Goal: Information Seeking & Learning: Check status

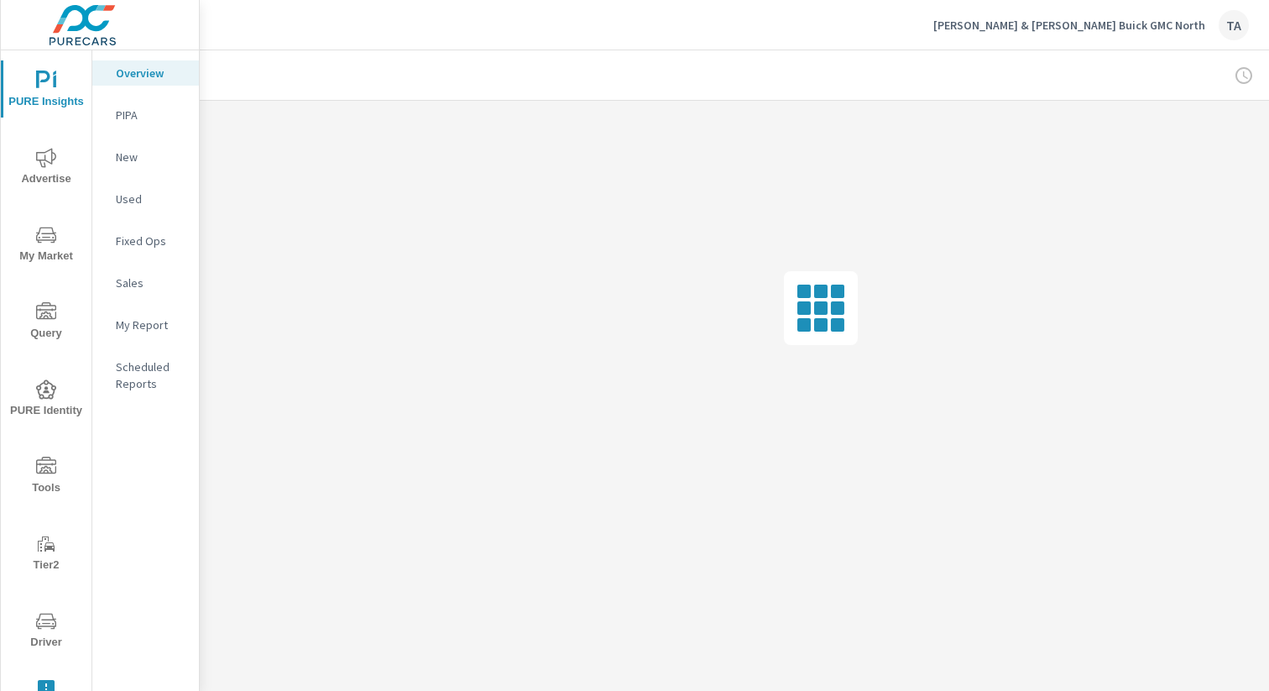
click at [1189, 26] on p "[PERSON_NAME] & [PERSON_NAME] Buick GMC North" at bounding box center [1069, 25] width 272 height 15
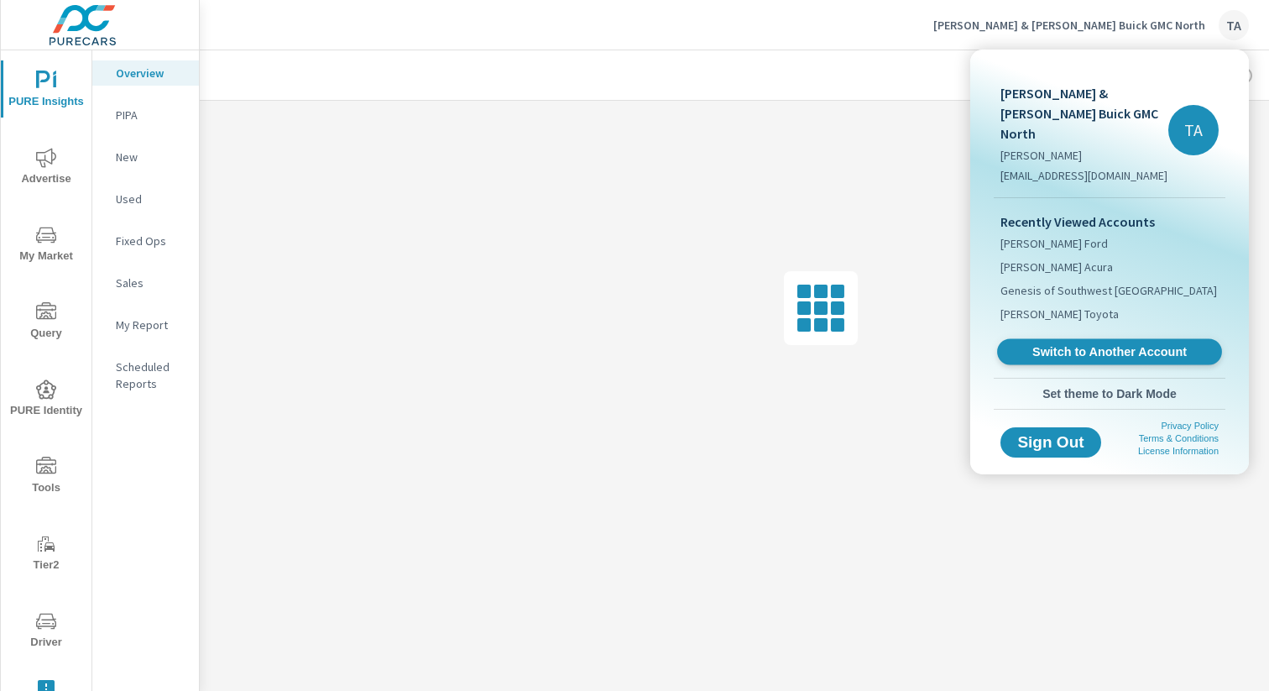
click at [1118, 344] on span "Switch to Another Account" at bounding box center [1109, 352] width 206 height 16
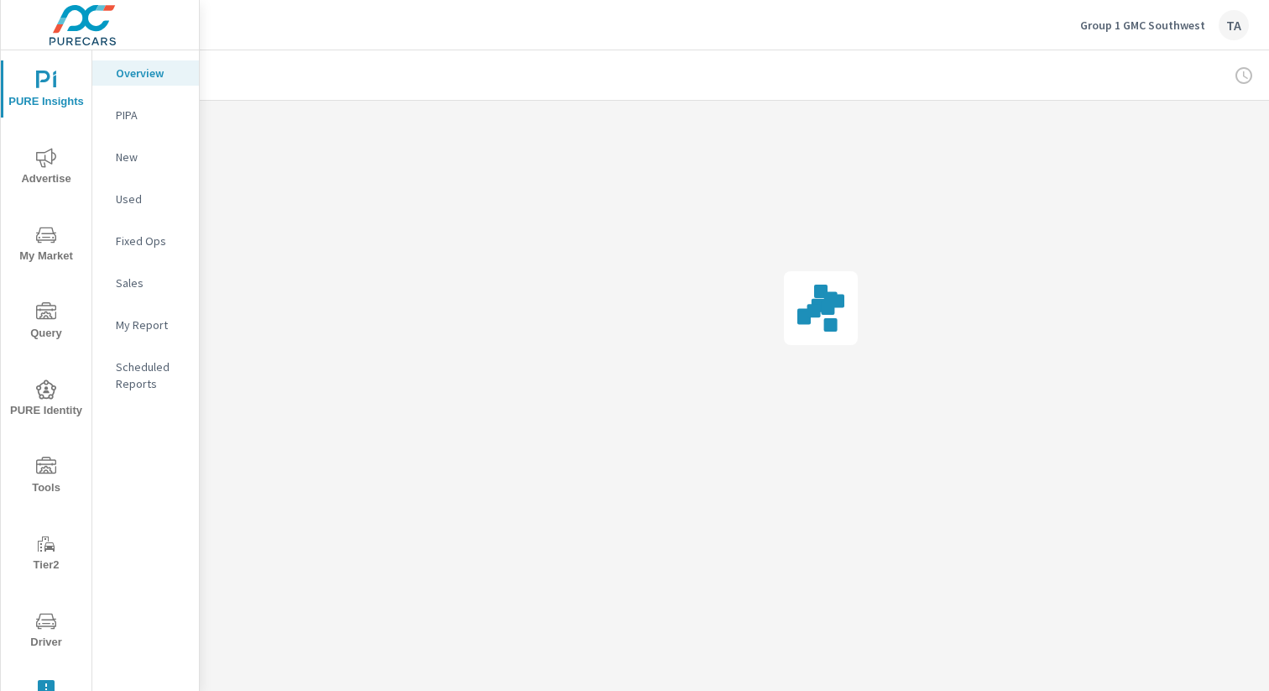
scroll to position [0, 173]
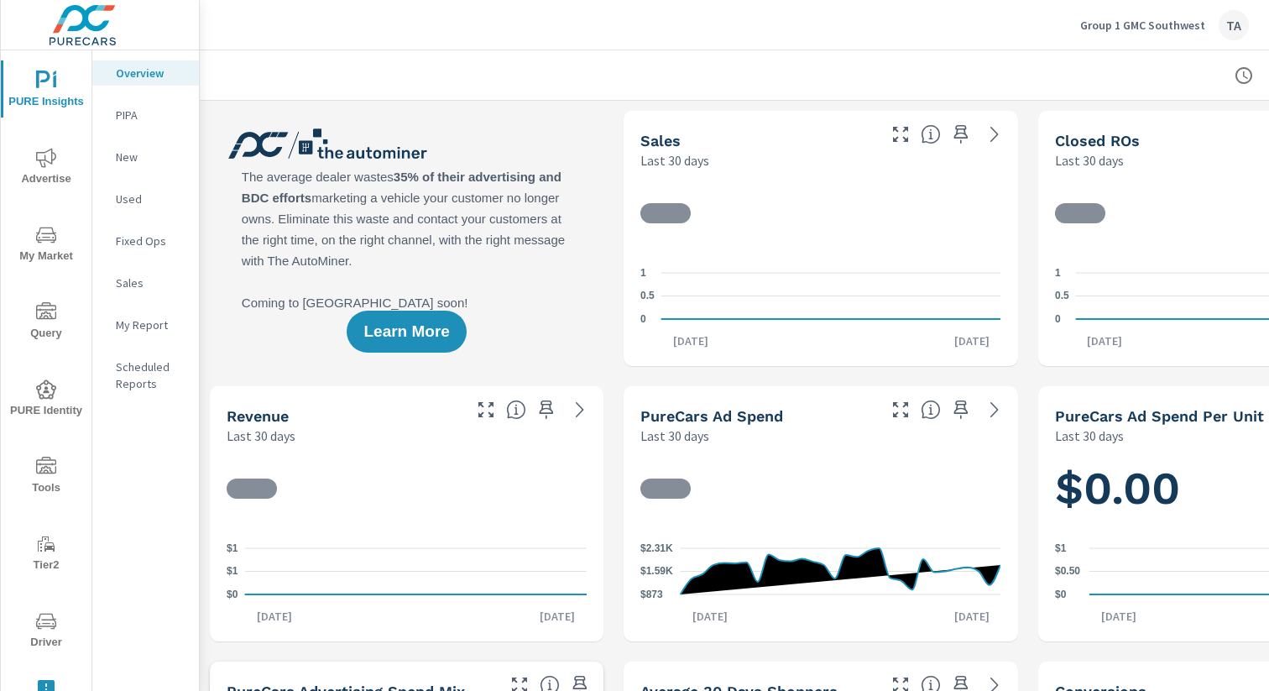
scroll to position [0, 173]
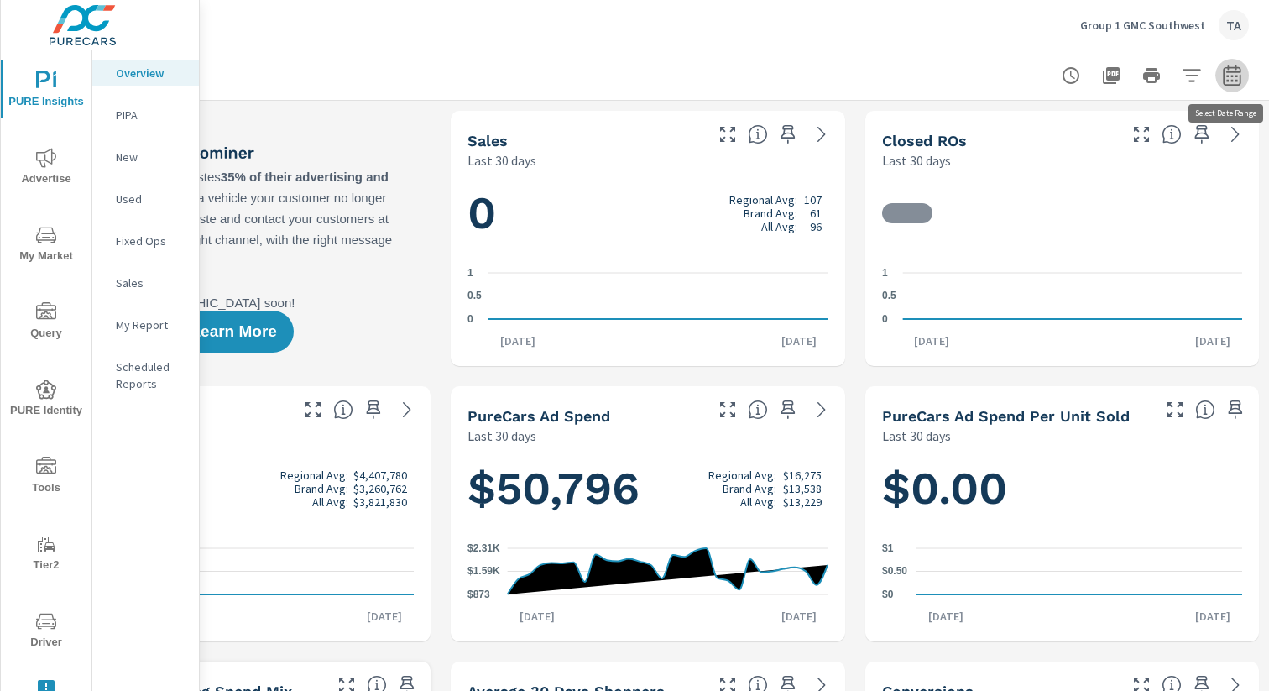
click at [1239, 81] on icon "button" at bounding box center [1232, 75] width 20 height 20
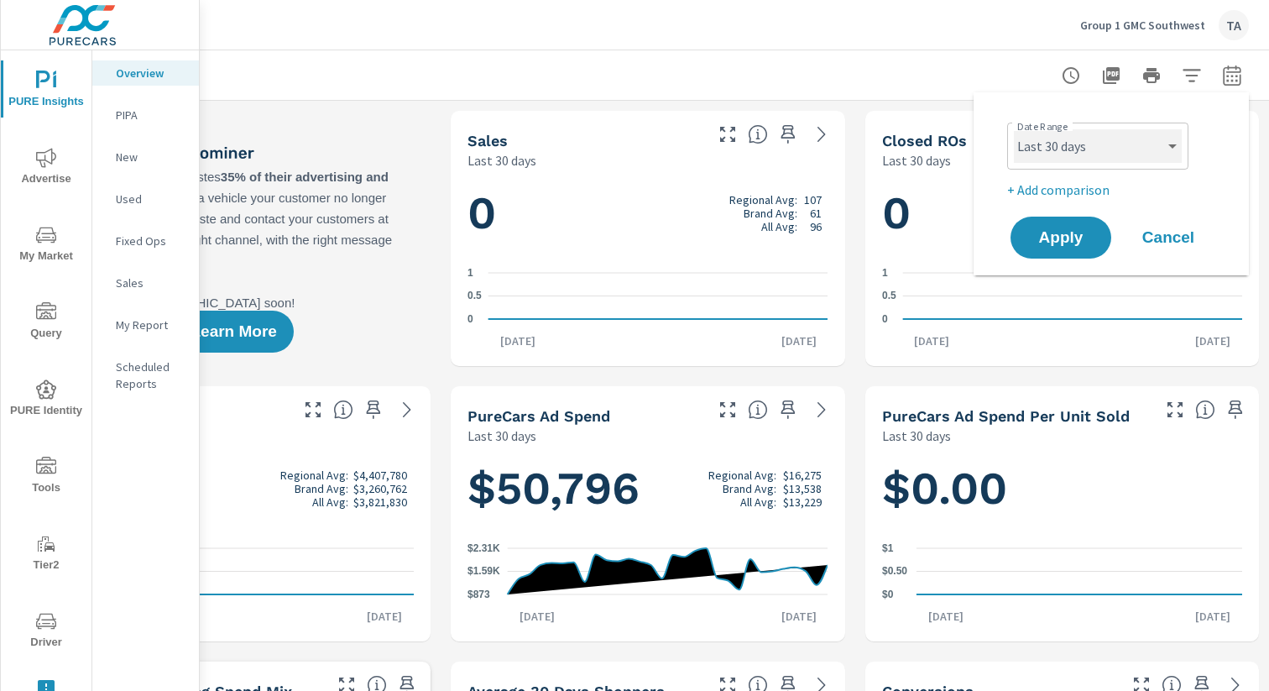
click at [1090, 155] on select "Custom Yesterday Last week Last 7 days Last 14 days Last 30 days Last 45 days L…" at bounding box center [1098, 146] width 168 height 34
select select "Last month"
click at [1077, 222] on button "Apply" at bounding box center [1061, 238] width 104 height 44
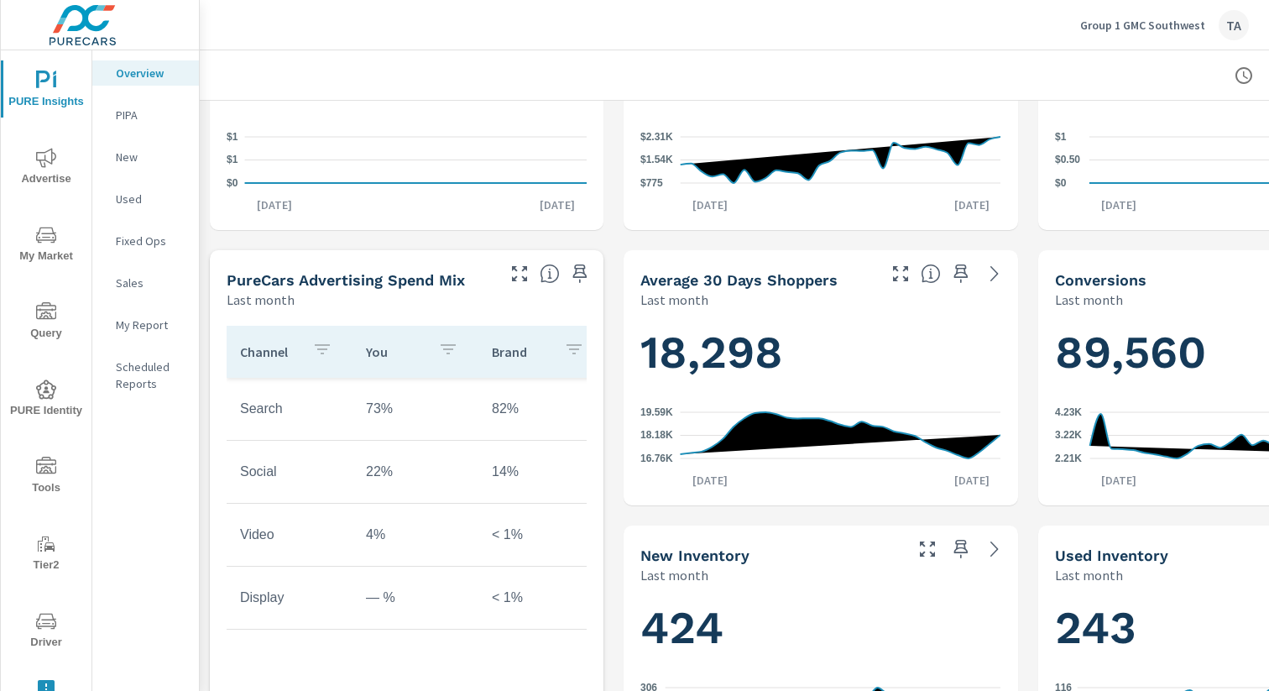
scroll to position [412, 0]
click at [40, 170] on span "Advertise" at bounding box center [46, 168] width 81 height 41
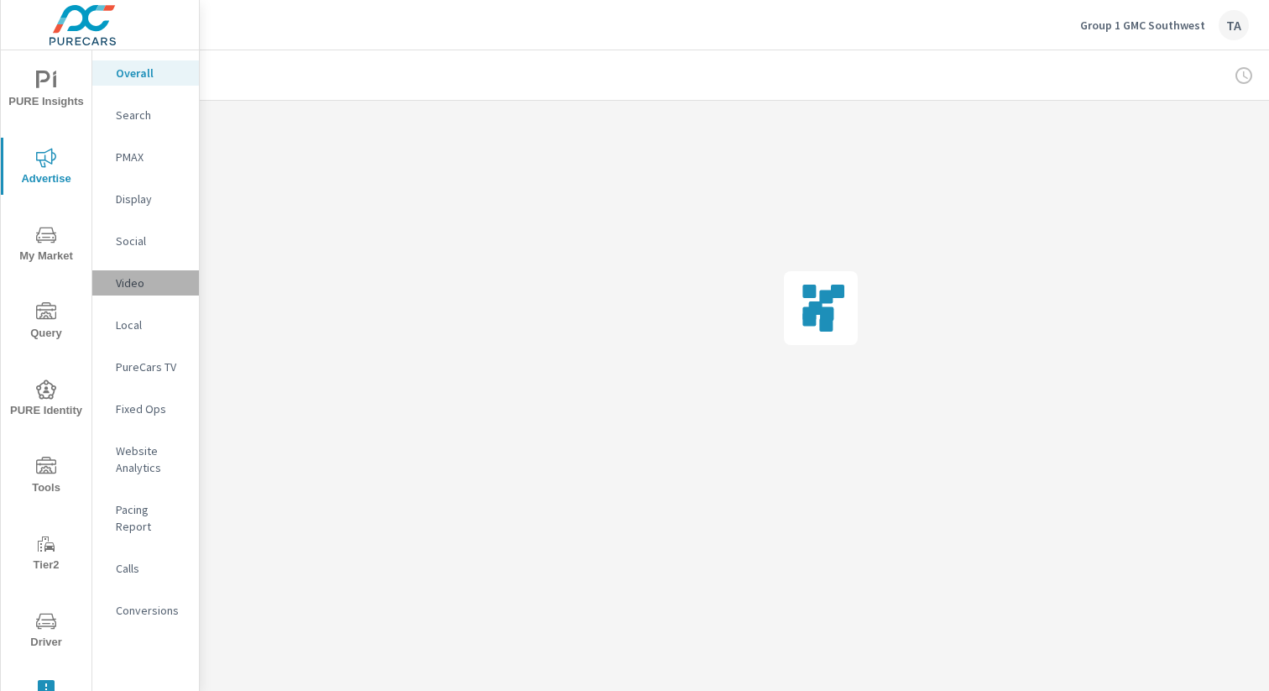
click at [142, 270] on div "Video" at bounding box center [145, 282] width 107 height 25
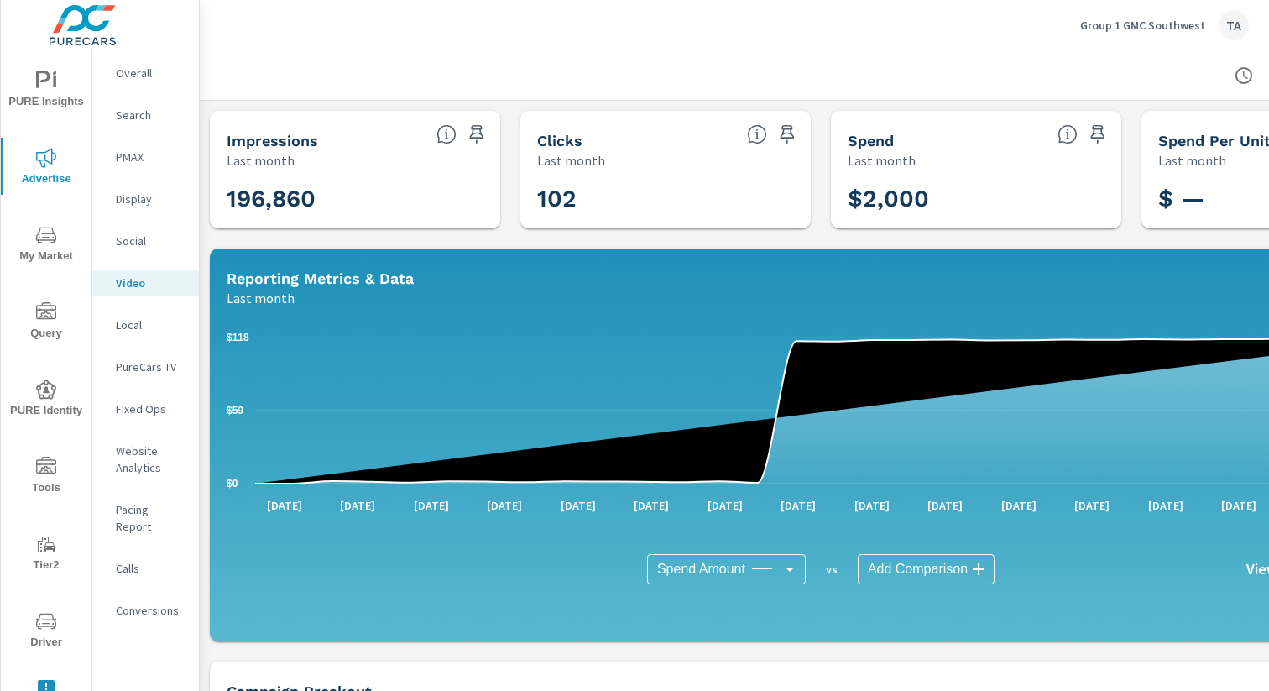
scroll to position [0, 173]
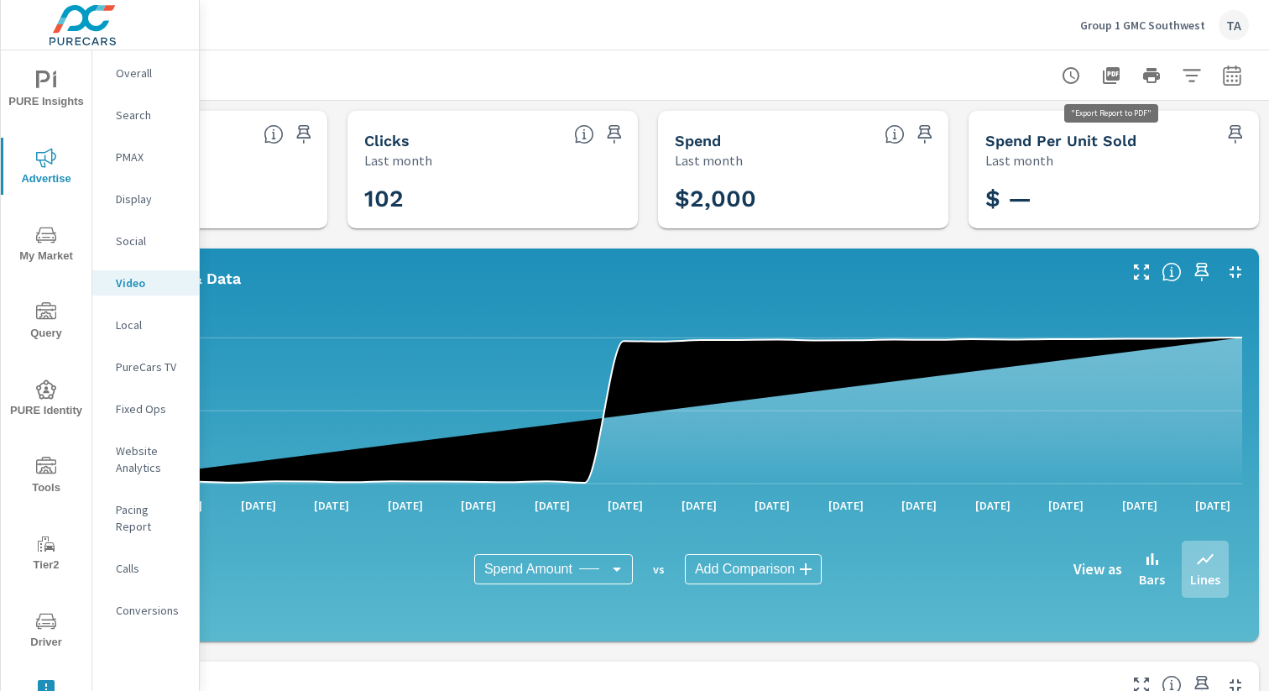
click at [1122, 76] on button "button" at bounding box center [1111, 76] width 34 height 34
click at [140, 242] on p "Social" at bounding box center [151, 240] width 70 height 17
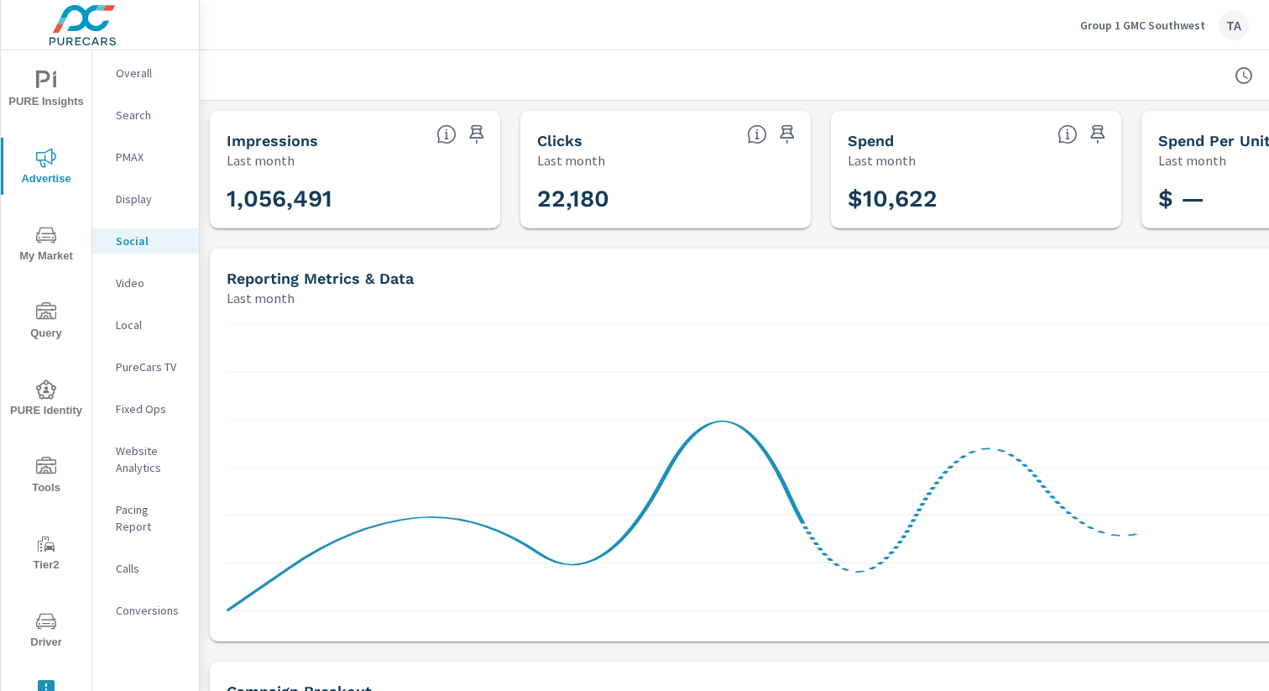
scroll to position [0, 173]
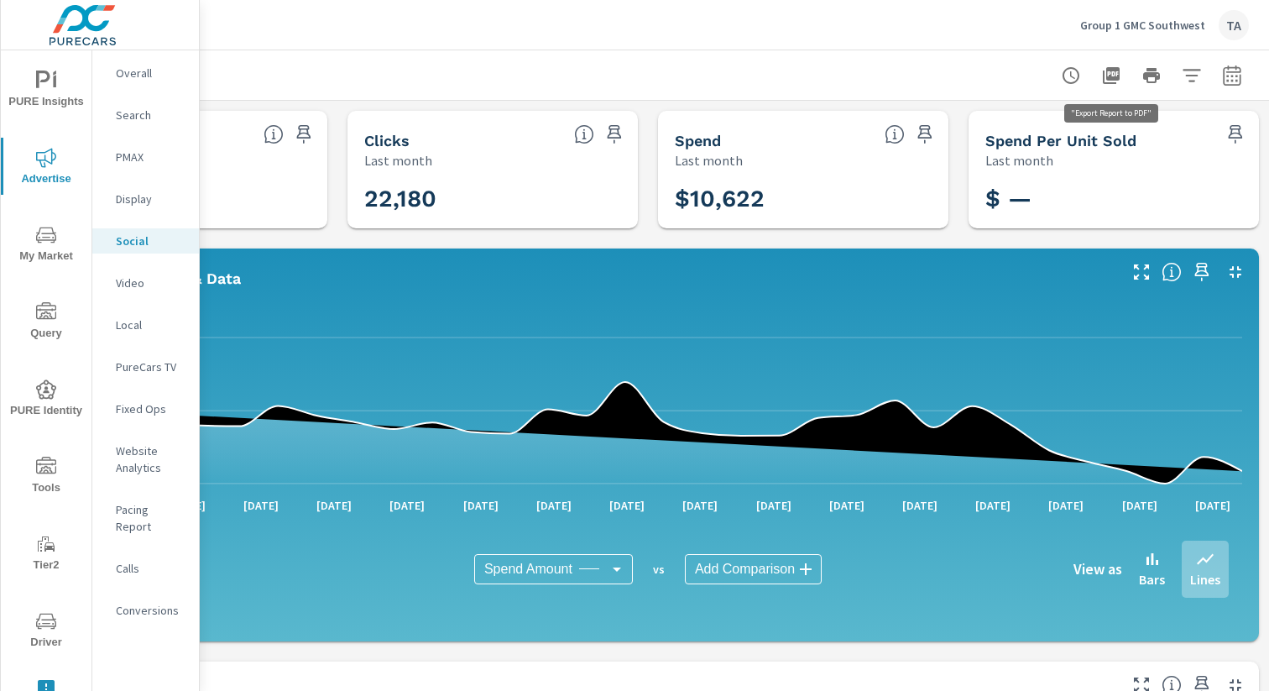
click at [1106, 75] on icon "button" at bounding box center [1111, 75] width 17 height 17
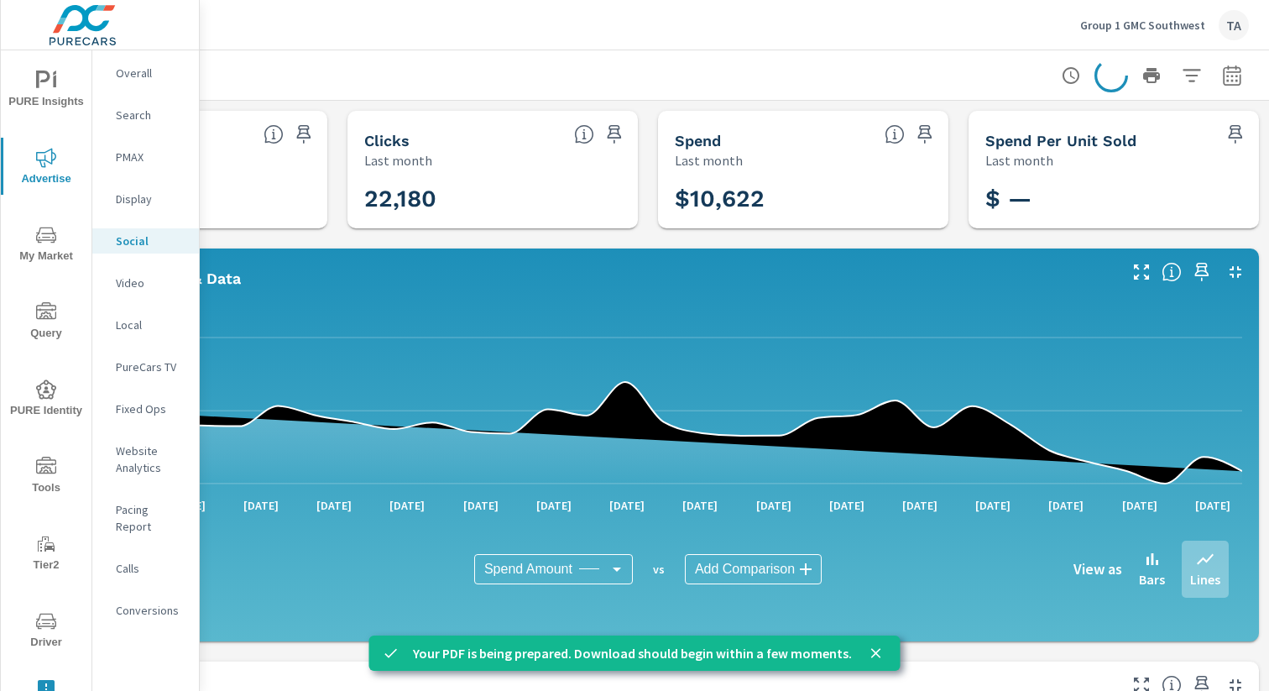
click at [145, 151] on p "PMAX" at bounding box center [151, 157] width 70 height 17
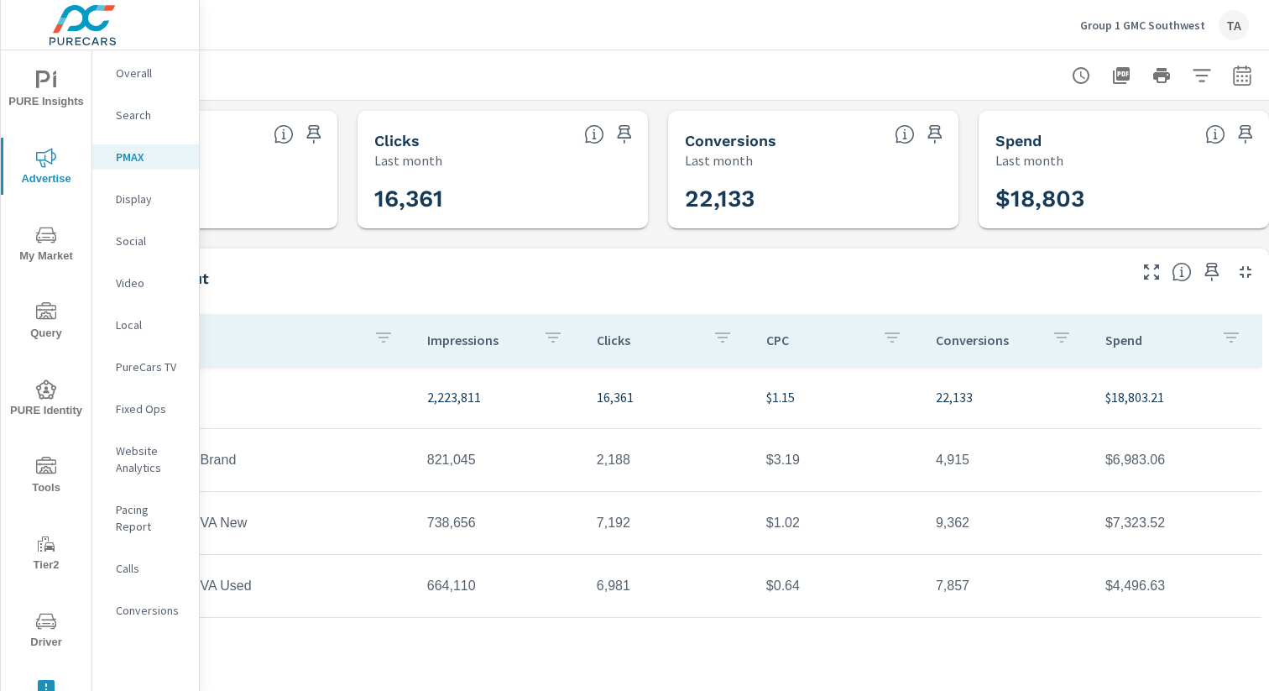
scroll to position [0, 173]
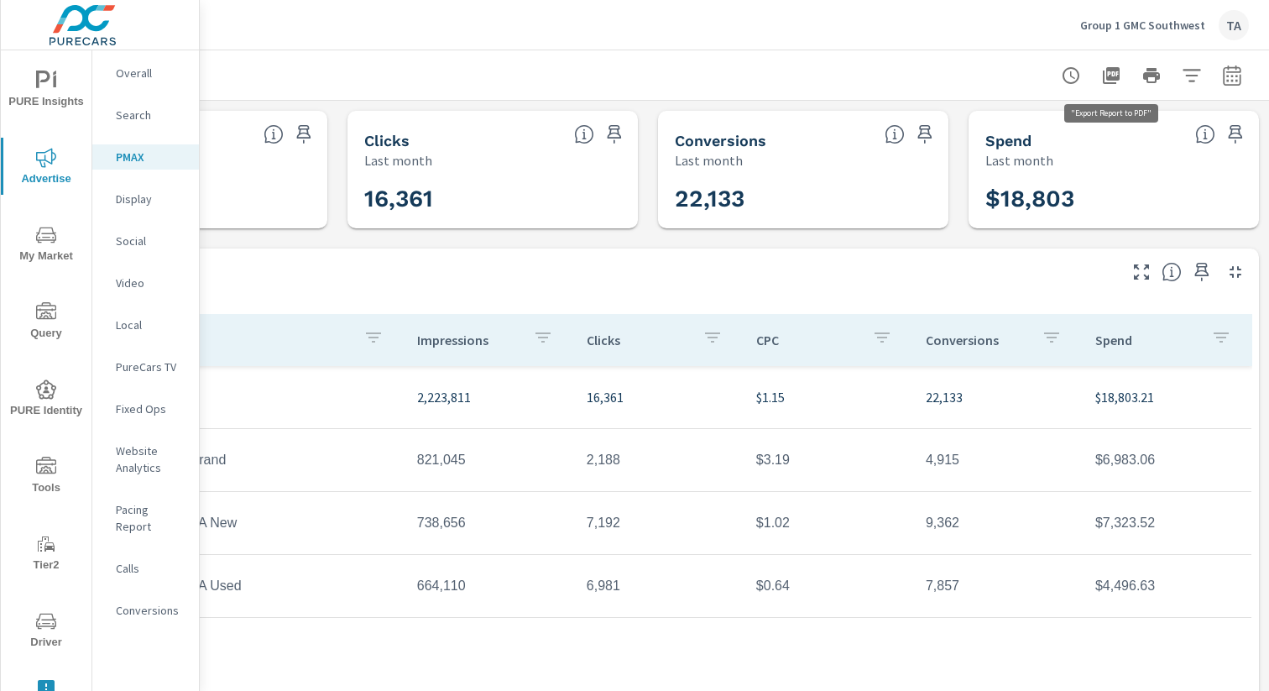
click at [1124, 77] on button "button" at bounding box center [1111, 76] width 34 height 34
click at [139, 112] on p "Search" at bounding box center [151, 115] width 70 height 17
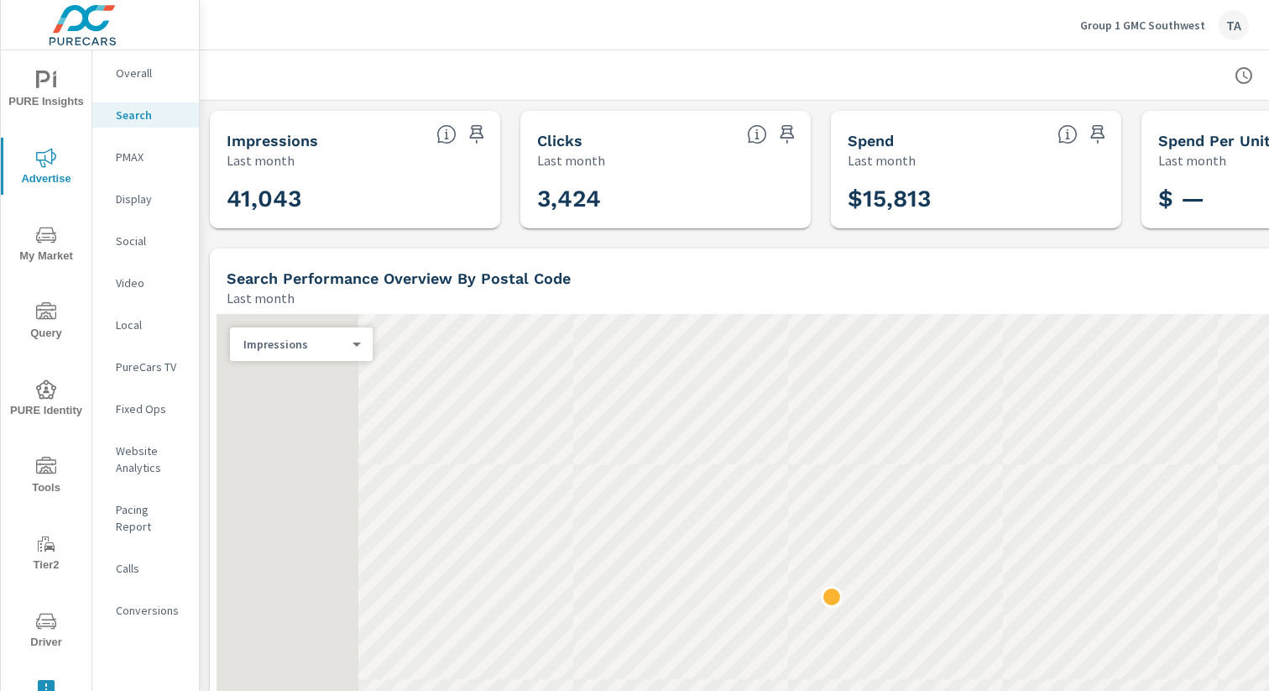
scroll to position [0, 173]
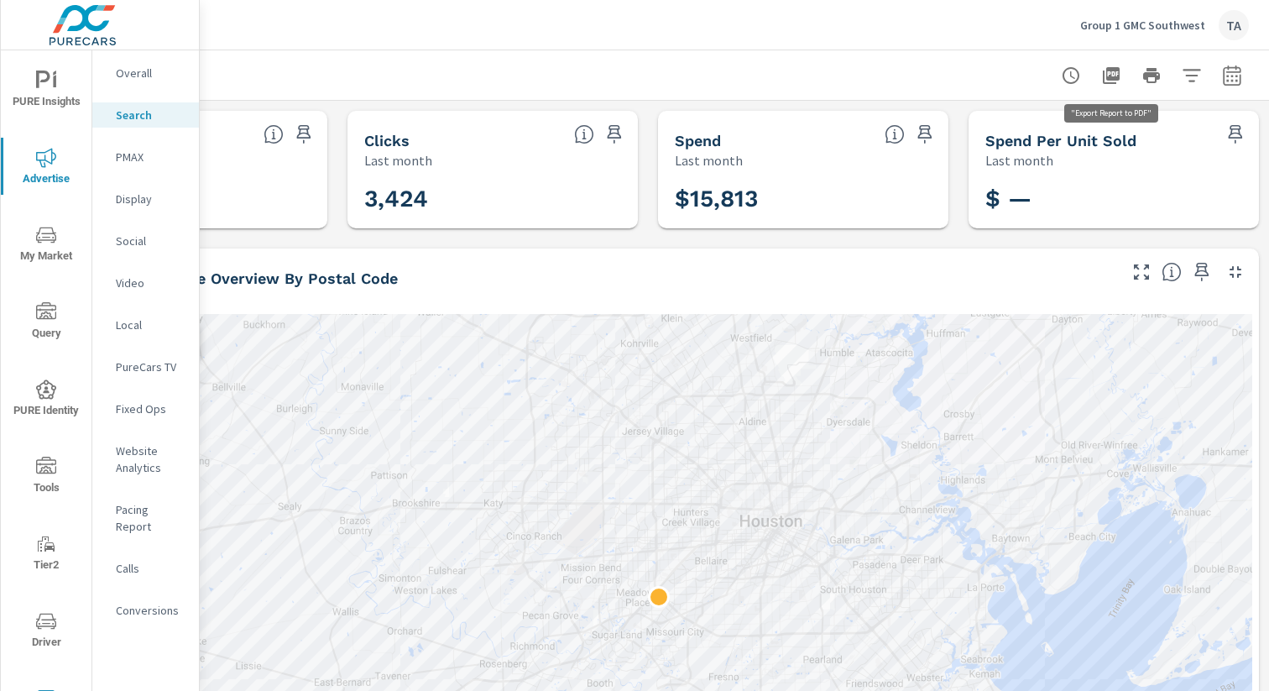
click at [1110, 72] on icon "button" at bounding box center [1111, 75] width 20 height 20
